Goal: Task Accomplishment & Management: Manage account settings

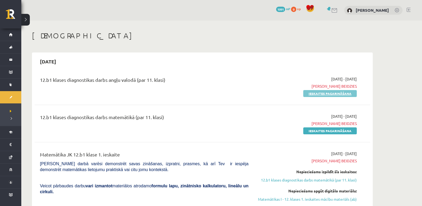
click at [318, 93] on link "Ieskaites pagarināšana" at bounding box center [330, 93] width 54 height 7
